Goal: Information Seeking & Learning: Learn about a topic

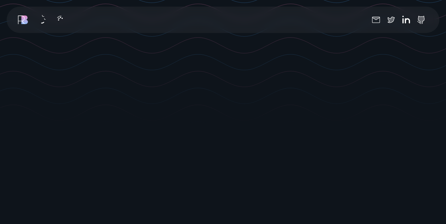
scroll to position [99, 0]
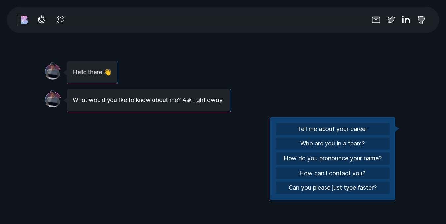
scroll to position [628, 0]
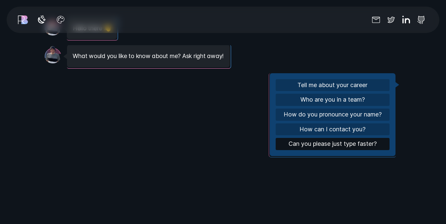
click at [360, 144] on button "Can you please just type faster?" at bounding box center [333, 144] width 114 height 12
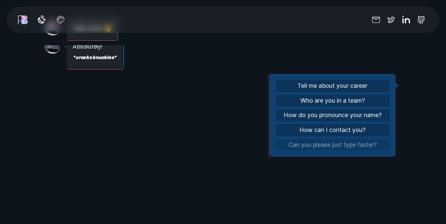
scroll to position [209, 0]
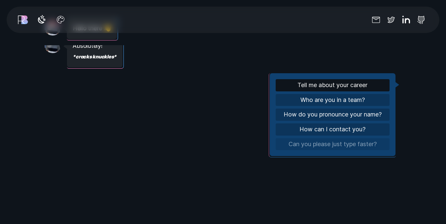
click at [319, 87] on button "Tell me about your career" at bounding box center [333, 85] width 114 height 12
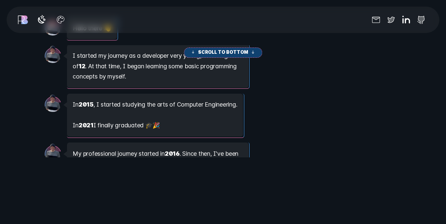
scroll to position [292, 0]
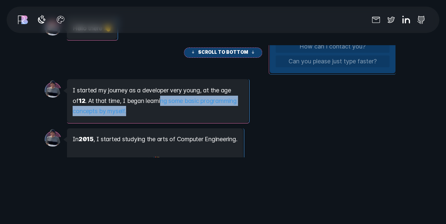
drag, startPoint x: 165, startPoint y: 98, endPoint x: 234, endPoint y: 108, distance: 68.7
click at [234, 108] on div "Message from [PERSON_NAME] started my journey as a developer very young, at the…" at bounding box center [158, 100] width 182 height 43
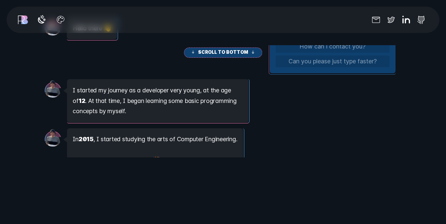
click at [319, 108] on div "Message from [PERSON_NAME] started my journey as a developer very young, at the…" at bounding box center [220, 100] width 351 height 43
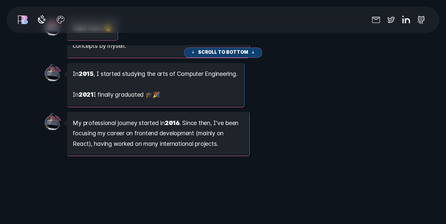
scroll to position [358, 0]
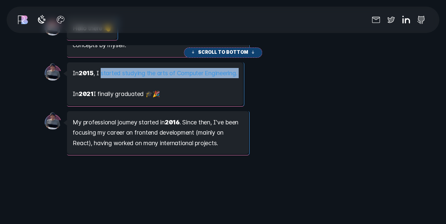
drag, startPoint x: 101, startPoint y: 72, endPoint x: 200, endPoint y: 84, distance: 99.8
click at [200, 84] on div "Message from [PERSON_NAME] In [DATE] , I started studying the arts of Computer …" at bounding box center [155, 83] width 176 height 43
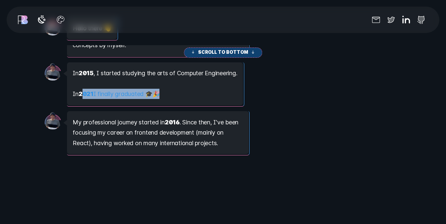
drag, startPoint x: 84, startPoint y: 94, endPoint x: 159, endPoint y: 91, distance: 74.7
click at [159, 91] on div "Message from [PERSON_NAME] In [DATE] , I started studying the arts of Computer …" at bounding box center [155, 83] width 176 height 43
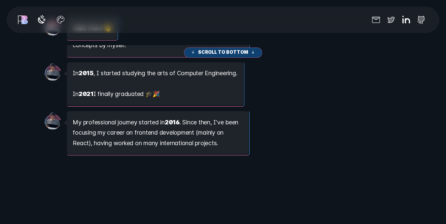
click at [198, 91] on div "Message from [PERSON_NAME] In [DATE] , I started studying the arts of Computer …" at bounding box center [155, 83] width 176 height 43
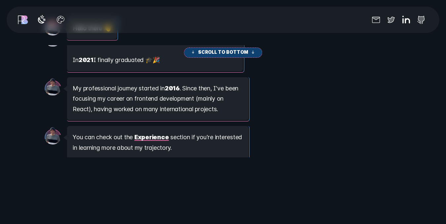
scroll to position [391, 0]
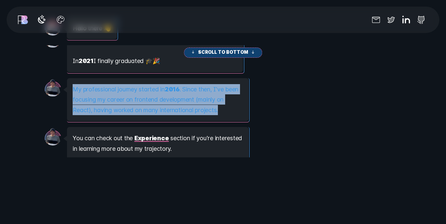
drag, startPoint x: 70, startPoint y: 88, endPoint x: 244, endPoint y: 111, distance: 175.6
click at [244, 111] on div "Message from [PERSON_NAME] My professional journey started in [DATE] . Since th…" at bounding box center [158, 99] width 182 height 43
click at [260, 108] on div "Message from [PERSON_NAME] My professional journey started in [DATE] . Since th…" at bounding box center [220, 99] width 351 height 43
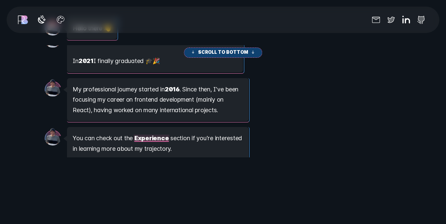
click at [156, 138] on link "Experience" at bounding box center [152, 138] width 36 height 7
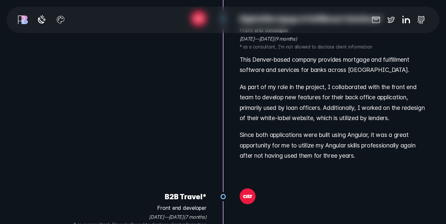
scroll to position [4679, 0]
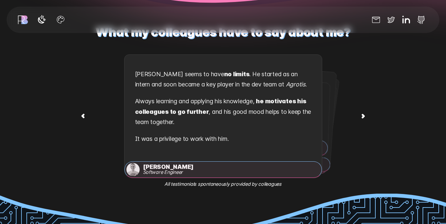
scroll to position [909, 0]
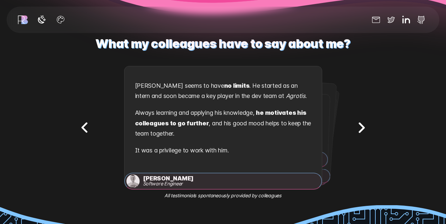
click at [358, 131] on icon "Next testimonial" at bounding box center [361, 128] width 21 height 21
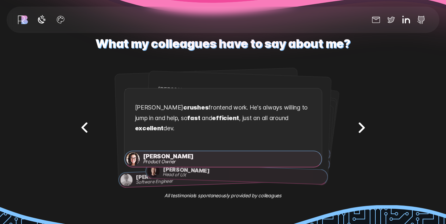
click at [360, 128] on icon "Next testimonial" at bounding box center [361, 128] width 21 height 21
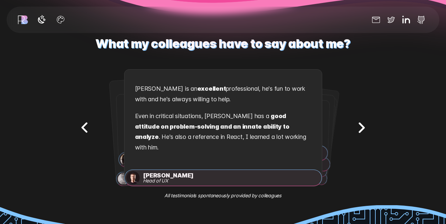
click at [103, 167] on div "Testimonial 1 out of 9 . [PERSON_NAME] , Software Engineer . [PERSON_NAME] seem…" at bounding box center [223, 128] width 297 height 128
click at [216, 166] on div "Testimonial 1 out of 9 . [PERSON_NAME] , Software Engineer . [PERSON_NAME] seem…" at bounding box center [223, 128] width 198 height 128
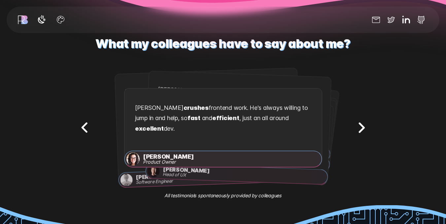
click at [198, 158] on div "Testimonial 1 out of 9 . [PERSON_NAME] , Software Engineer . [PERSON_NAME] seem…" at bounding box center [223, 128] width 198 height 128
click at [193, 158] on div "Testimonial 1 out of 9 . [PERSON_NAME] , Software Engineer . [PERSON_NAME] seem…" at bounding box center [223, 128] width 198 height 128
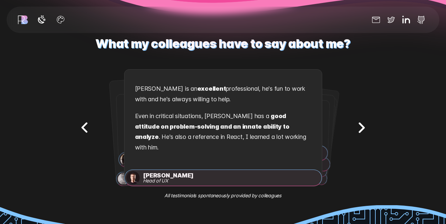
click at [168, 137] on div "Testimonial 1 out of 9 . [PERSON_NAME] , Software Engineer . [PERSON_NAME] seem…" at bounding box center [223, 128] width 198 height 128
click at [163, 137] on div "Testimonial 1 out of 9 . [PERSON_NAME] , Software Engineer . [PERSON_NAME] seem…" at bounding box center [223, 128] width 198 height 128
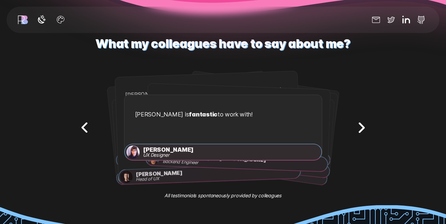
click at [205, 138] on div "Testimonial 1 out of 9 . [PERSON_NAME] , Software Engineer . [PERSON_NAME] seem…" at bounding box center [223, 128] width 198 height 128
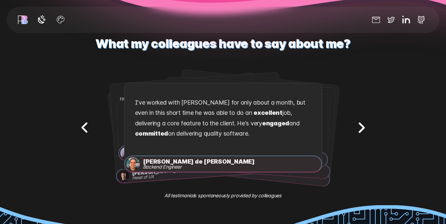
click at [231, 133] on div "Testimonial 1 out of 9 . [PERSON_NAME] , Software Engineer . [PERSON_NAME] seem…" at bounding box center [223, 128] width 198 height 128
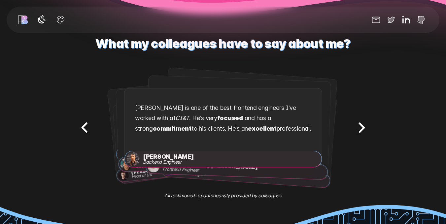
click at [249, 135] on div "Testimonial 1 out of 9 . [PERSON_NAME] , Software Engineer . [PERSON_NAME] seem…" at bounding box center [223, 128] width 198 height 128
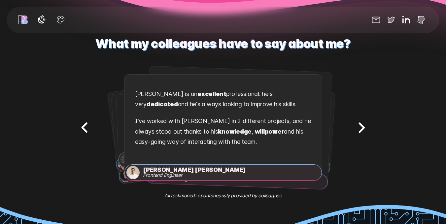
click at [203, 139] on div "Testimonial 1 out of 9 . [PERSON_NAME] , Software Engineer . [PERSON_NAME] seem…" at bounding box center [223, 128] width 198 height 128
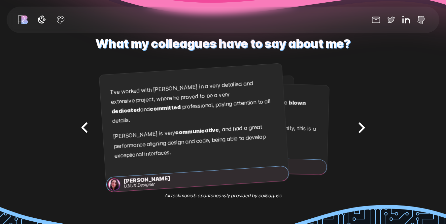
click at [202, 139] on div "Testimonial 1 out of 9 . [PERSON_NAME] , Software Engineer . [PERSON_NAME] seem…" at bounding box center [223, 128] width 198 height 128
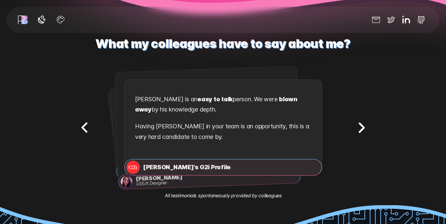
click at [208, 139] on div "Testimonial 1 out of 9 . [PERSON_NAME] , Software Engineer . [PERSON_NAME] seem…" at bounding box center [223, 128] width 198 height 128
click at [207, 139] on div "Testimonial 1 out of 9 . [PERSON_NAME] , Software Engineer . [PERSON_NAME] seem…" at bounding box center [223, 128] width 198 height 128
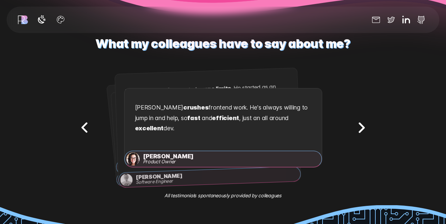
click at [200, 146] on div "Testimonial 3 out of 9 . [PERSON_NAME] , Head of UX . [PERSON_NAME] is an excel…" at bounding box center [223, 128] width 198 height 128
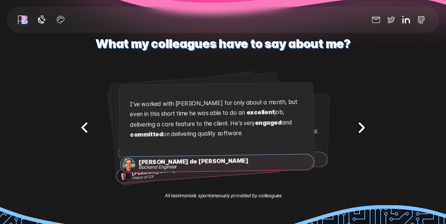
click at [222, 141] on div "Testimonial 7 out of 9 . [PERSON_NAME] [PERSON_NAME] , Frontend Engineer . [PER…" at bounding box center [223, 128] width 198 height 128
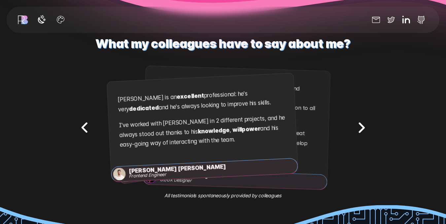
click at [210, 143] on div "Testimonial 9 out of 9 . [PERSON_NAME]'s G2i Profile , . [PERSON_NAME] is an ea…" at bounding box center [223, 128] width 198 height 128
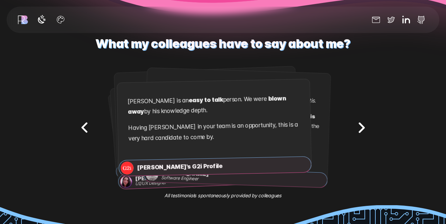
click at [234, 143] on div "Testimonial 2 out of 9 . [PERSON_NAME] , Product Owner . [PERSON_NAME] crushes …" at bounding box center [223, 128] width 198 height 128
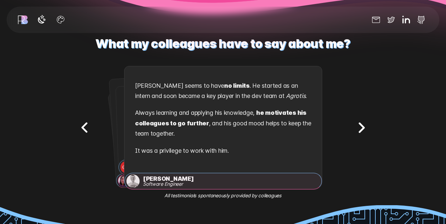
scroll to position [975, 0]
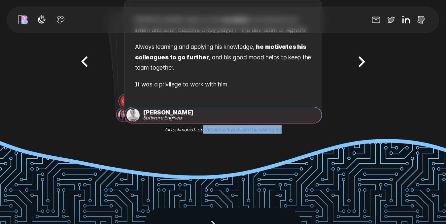
drag, startPoint x: 203, startPoint y: 125, endPoint x: 285, endPoint y: 128, distance: 82.3
click at [285, 128] on section "What my colleagues have to say about me? Testimonial 2 out of 9 . [PERSON_NAME]…" at bounding box center [223, 48] width 446 height 182
click at [280, 128] on em "All testimonials spontaneously provided by colleagues" at bounding box center [222, 130] width 117 height 8
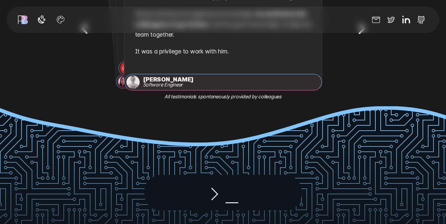
click at [227, 126] on icon at bounding box center [225, 117] width 457 height 51
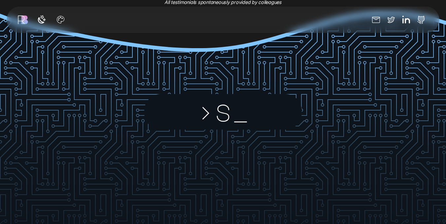
scroll to position [1107, 0]
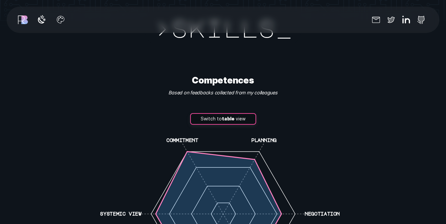
scroll to position [1371, 0]
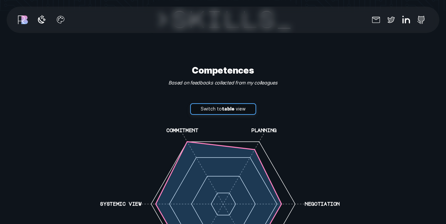
click at [220, 107] on button "Switch to table view" at bounding box center [223, 109] width 66 height 12
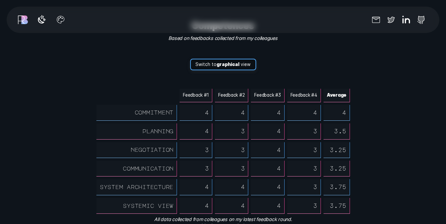
scroll to position [1404, 0]
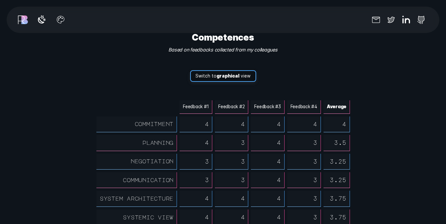
click at [227, 74] on strong "graphical" at bounding box center [228, 75] width 23 height 5
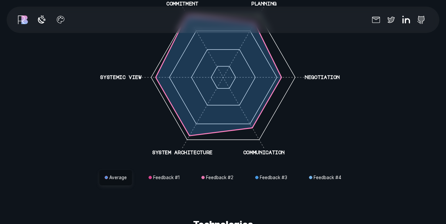
scroll to position [1536, 0]
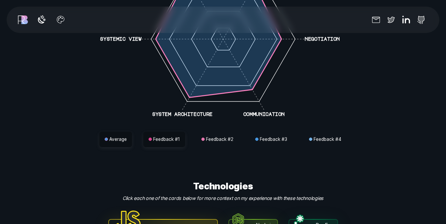
click at [150, 138] on button "Feedback # 1" at bounding box center [164, 140] width 42 height 16
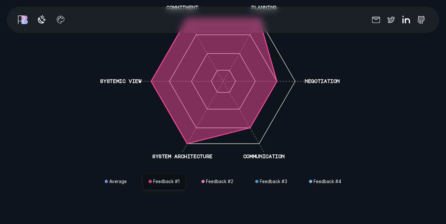
scroll to position [1470, 0]
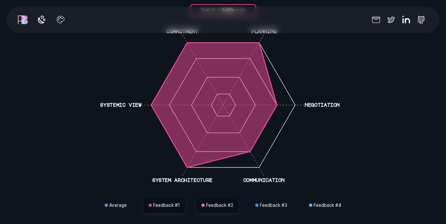
click at [220, 199] on button "Feedback # 2" at bounding box center [217, 206] width 43 height 16
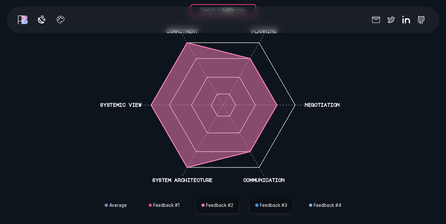
click at [281, 199] on button "Feedback # 3" at bounding box center [271, 206] width 43 height 16
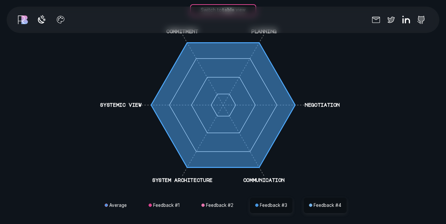
click at [312, 199] on button "Feedback # 4" at bounding box center [325, 206] width 43 height 16
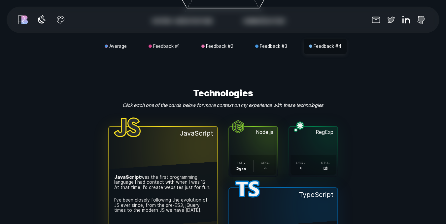
scroll to position [1635, 0]
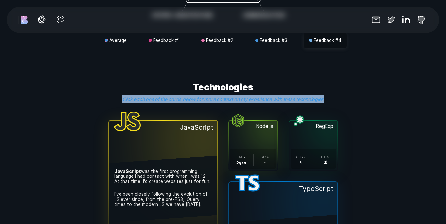
drag, startPoint x: 118, startPoint y: 93, endPoint x: 353, endPoint y: 86, distance: 234.9
click at [353, 86] on section ">sk _ skills Competences Based on feedbacks collected from my colleagues Switch…" at bounding box center [223, 83] width 446 height 1089
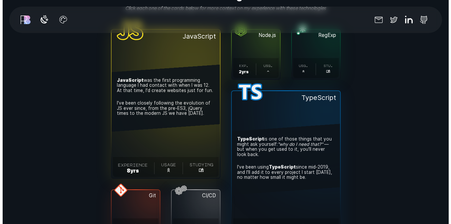
scroll to position [1701, 0]
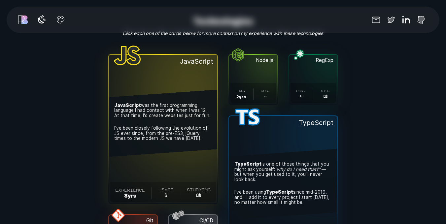
click at [149, 90] on span "JavaScript was the first programming language I had contact with when I was 12.…" at bounding box center [163, 123] width 108 height 67
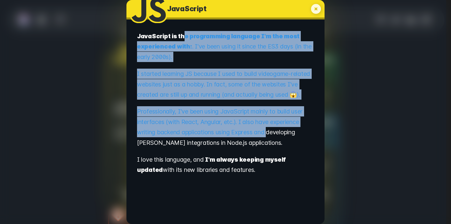
drag, startPoint x: 186, startPoint y: 35, endPoint x: 269, endPoint y: 138, distance: 132.1
click at [269, 138] on div "JavaScript is the programming language I'm the most experienced with: . I've be…" at bounding box center [224, 103] width 195 height 157
click at [269, 138] on p "Professionally, I've been using JavaScript mainly to build user interfaces (wit…" at bounding box center [225, 128] width 176 height 45
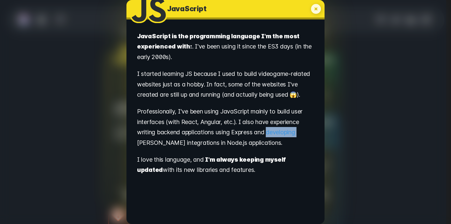
click at [269, 138] on p "Professionally, I've been using JavaScript mainly to build user interfaces (wit…" at bounding box center [225, 128] width 176 height 45
click at [250, 80] on p "I started learning JS because I used to build videogame-related websites just a…" at bounding box center [225, 86] width 176 height 34
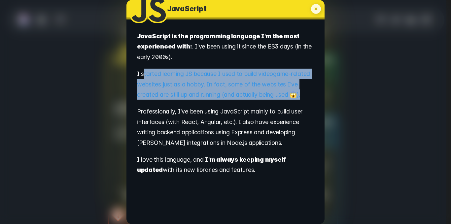
drag, startPoint x: 144, startPoint y: 67, endPoint x: 175, endPoint y: 102, distance: 46.8
click at [175, 102] on div "JavaScript is the programming language I'm the most experienced with: . I've be…" at bounding box center [224, 103] width 195 height 157
click at [175, 102] on p "I started learning JS because I used to build videogame-related websites just a…" at bounding box center [225, 86] width 176 height 34
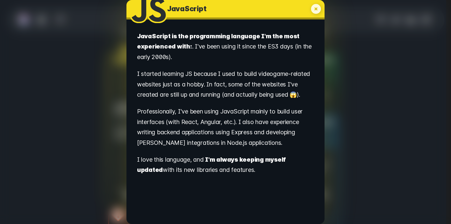
click at [175, 102] on p "I started learning JS because I used to build videogame-related websites just a…" at bounding box center [225, 86] width 176 height 34
click at [219, 99] on p "I started learning JS because I used to build videogame-related websites just a…" at bounding box center [225, 86] width 176 height 34
drag, startPoint x: 141, startPoint y: 80, endPoint x: 200, endPoint y: 87, distance: 59.5
click at [200, 87] on p "I started learning JS because I used to build videogame-related websites just a…" at bounding box center [225, 86] width 176 height 34
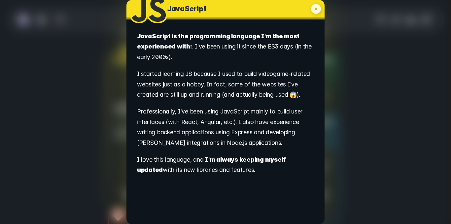
click at [227, 94] on p "I started learning JS because I used to build videogame-related websites just a…" at bounding box center [225, 86] width 176 height 34
click at [231, 103] on p "I started learning JS because I used to build videogame-related websites just a…" at bounding box center [225, 86] width 176 height 34
click at [311, 9] on icon "My experience with JavaScript" at bounding box center [316, 9] width 12 height 12
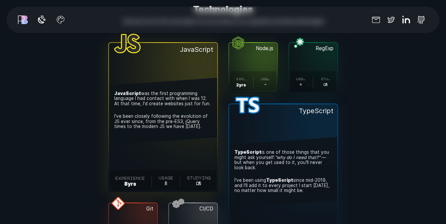
scroll to position [1714, 0]
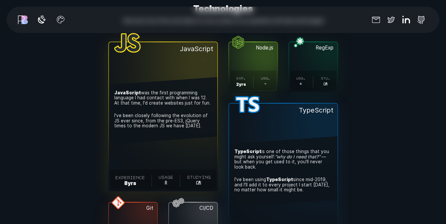
click at [247, 64] on button "Node.js . exp. 2 yr s . usg. ." at bounding box center [253, 67] width 48 height 50
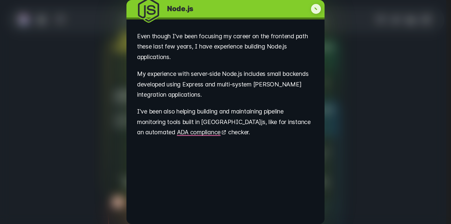
click at [314, 7] on icon "My experience with Node.js" at bounding box center [316, 9] width 10 height 10
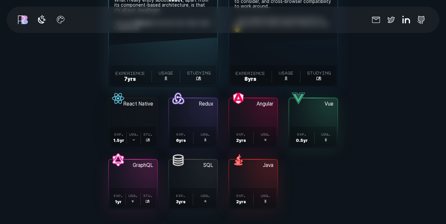
scroll to position [2044, 0]
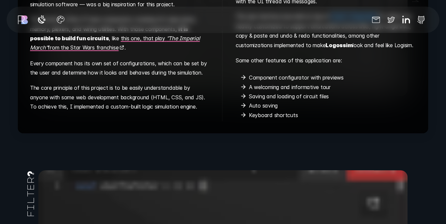
scroll to position [2705, 0]
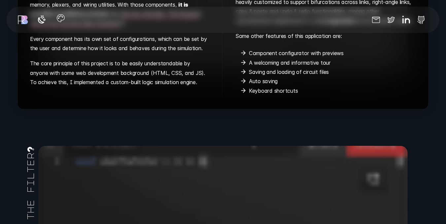
click at [58, 21] on icon "button" at bounding box center [60, 18] width 8 height 8
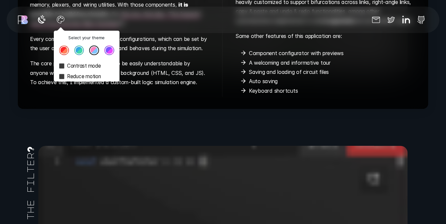
click at [79, 51] on button "Theme color select popover" at bounding box center [79, 51] width 10 height 10
click at [66, 50] on button "Theme color select popover" at bounding box center [64, 51] width 10 height 10
click at [102, 11] on div "Select your theme Contrast mode Reduce motion Socials" at bounding box center [223, 20] width 433 height 26
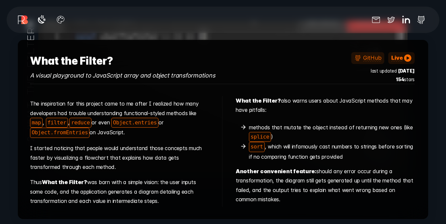
scroll to position [2969, 0]
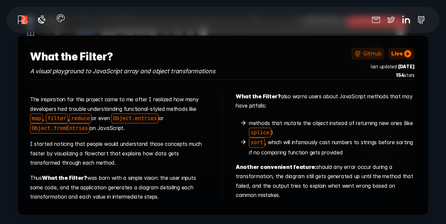
click at [61, 18] on icon "button" at bounding box center [60, 18] width 11 height 11
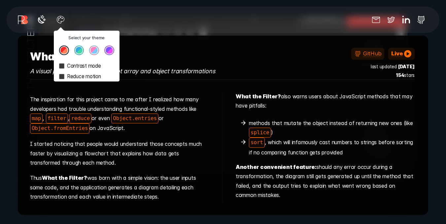
click at [80, 48] on button "Theme color select popover" at bounding box center [79, 51] width 10 height 10
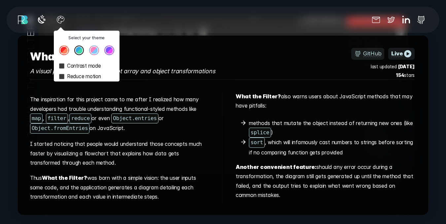
click at [97, 49] on button "Theme color select popover" at bounding box center [94, 51] width 10 height 10
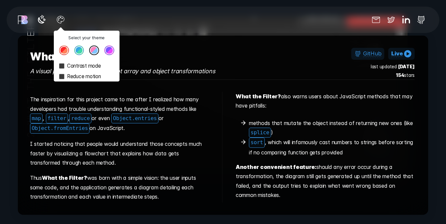
click at [163, 38] on article "What the Filter? A visual playground to JavaScript array and object transformat…" at bounding box center [223, 125] width 411 height 179
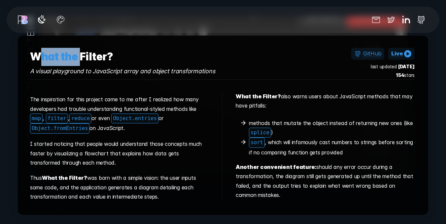
drag, startPoint x: 41, startPoint y: 50, endPoint x: 129, endPoint y: 52, distance: 88.9
click at [127, 52] on h3 "What the Filter?" at bounding box center [122, 57] width 185 height 18
click at [130, 79] on div "What the Filter? A visual playground to JavaScript array and object transformat…" at bounding box center [223, 125] width 386 height 155
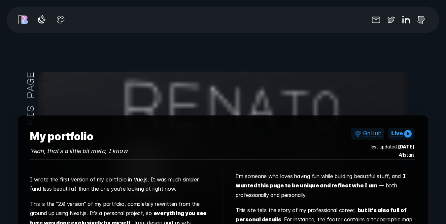
scroll to position [11, 0]
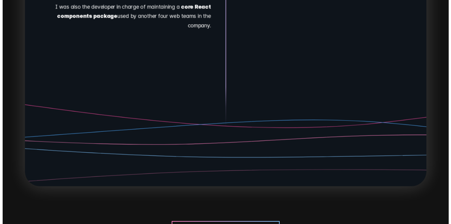
scroll to position [5561, 0]
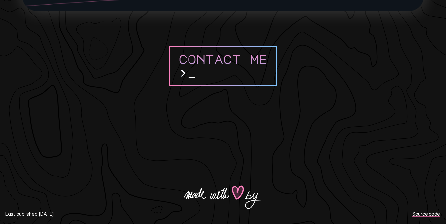
drag, startPoint x: 11, startPoint y: 216, endPoint x: 72, endPoint y: 213, distance: 61.5
click at [71, 213] on div "Last published [DATE] Source code" at bounding box center [223, 214] width 436 height 9
click at [72, 213] on div "Last published [DATE] Source code" at bounding box center [223, 214] width 436 height 9
click at [206, 68] on button "Contact me >" at bounding box center [223, 66] width 108 height 41
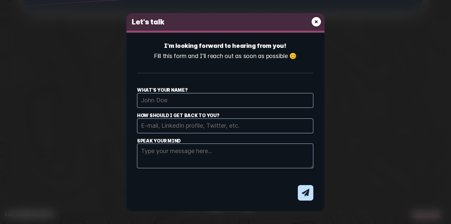
click at [317, 16] on button "E-mail contact dialog form" at bounding box center [316, 22] width 11 height 12
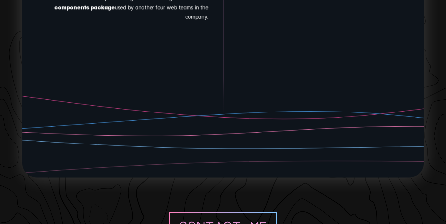
drag, startPoint x: 444, startPoint y: 33, endPoint x: 451, endPoint y: 31, distance: 7.5
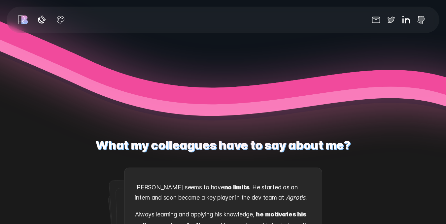
scroll to position [676, 0]
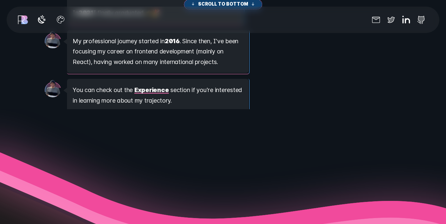
click at [20, 23] on link "r" at bounding box center [21, 19] width 9 height 13
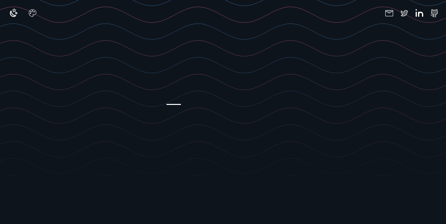
scroll to position [3, 0]
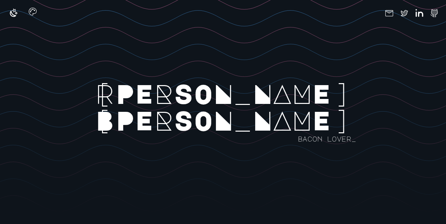
click at [30, 14] on icon "button" at bounding box center [32, 12] width 8 height 8
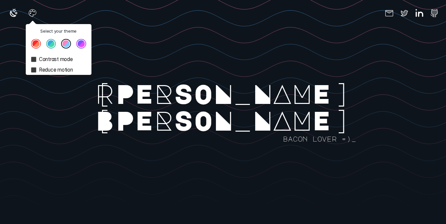
click at [41, 57] on label "Contrast mode" at bounding box center [59, 59] width 66 height 11
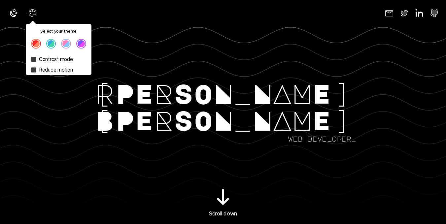
click at [190, 68] on rect at bounding box center [267, 122] width 601 height 224
